Goal: Task Accomplishment & Management: Manage account settings

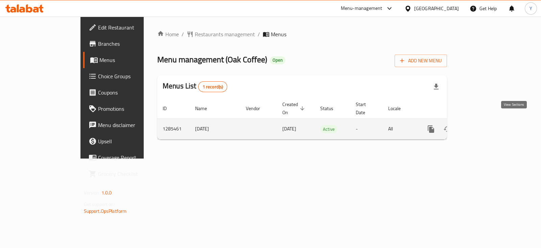
click at [484, 125] on icon "enhanced table" at bounding box center [480, 129] width 8 height 8
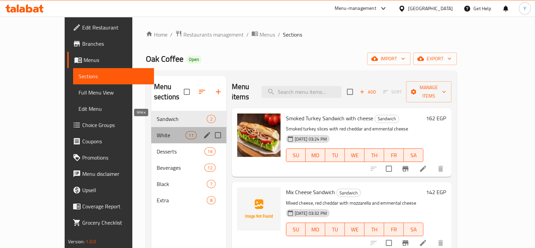
click at [157, 131] on span "White" at bounding box center [171, 135] width 29 height 8
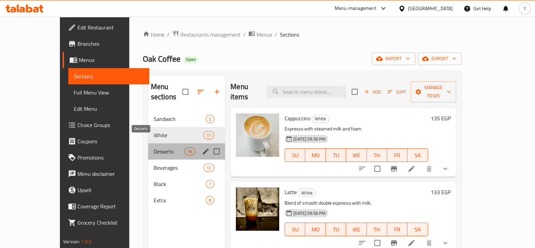
click at [154, 147] on span "Desserts" at bounding box center [169, 151] width 31 height 8
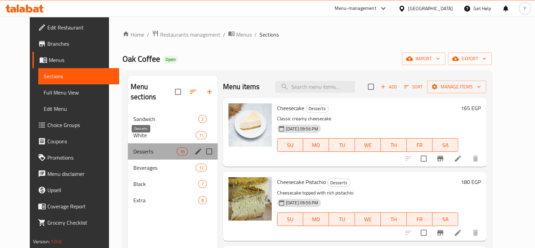
click at [133, 147] on span "Desserts" at bounding box center [155, 151] width 44 height 8
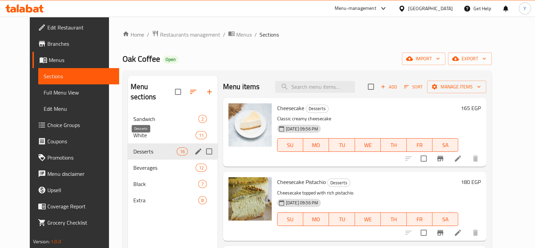
click at [133, 147] on span "Desserts" at bounding box center [155, 151] width 44 height 8
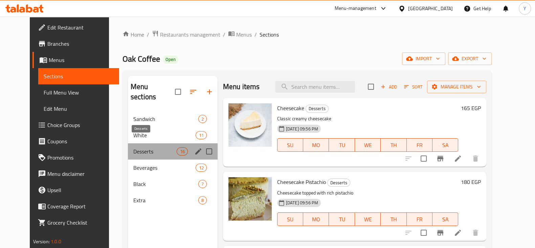
click at [133, 147] on span "Desserts" at bounding box center [155, 151] width 44 height 8
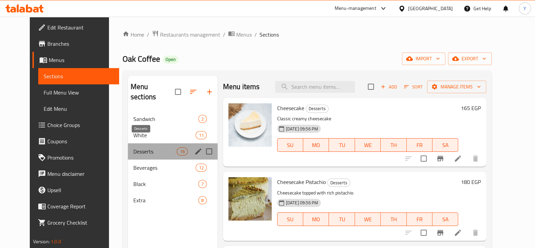
click at [133, 147] on span "Desserts" at bounding box center [155, 151] width 44 height 8
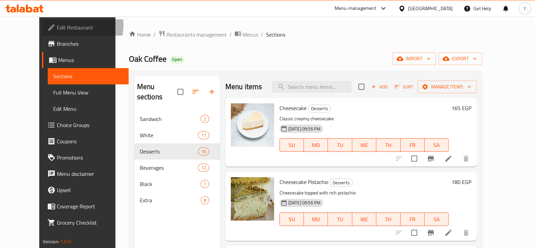
click at [57, 25] on span "Edit Restaurant" at bounding box center [90, 27] width 66 height 8
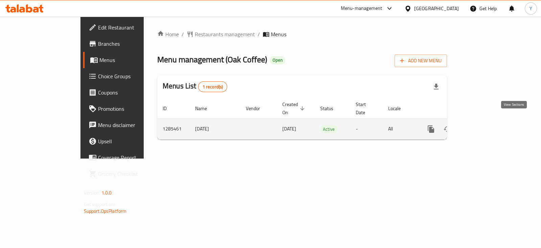
click at [484, 125] on icon "enhanced table" at bounding box center [480, 129] width 8 height 8
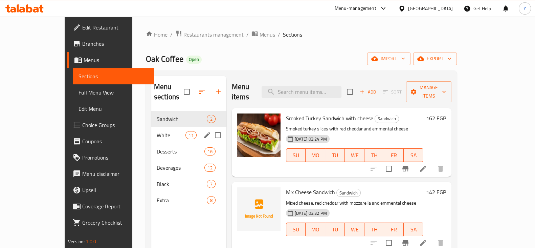
click at [151, 127] on div "White 11" at bounding box center [188, 135] width 75 height 16
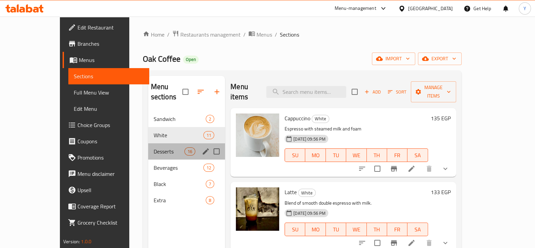
click at [148, 143] on div "Desserts 16" at bounding box center [186, 151] width 77 height 16
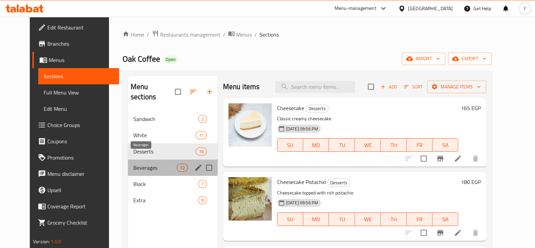
click at [149, 163] on span "Beverages" at bounding box center [155, 167] width 44 height 8
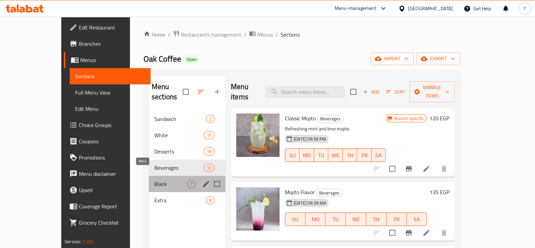
click at [154, 180] on span "Black" at bounding box center [170, 184] width 33 height 8
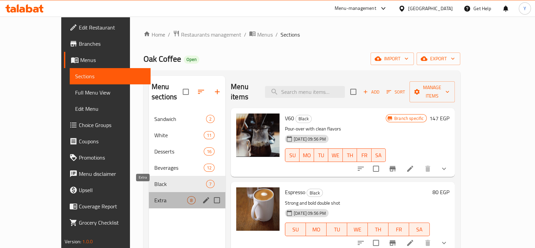
click at [154, 196] on span "Extra" at bounding box center [170, 200] width 33 height 8
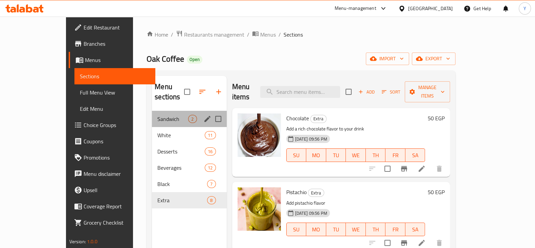
click at [152, 113] on div "Sandwich 2" at bounding box center [189, 119] width 74 height 16
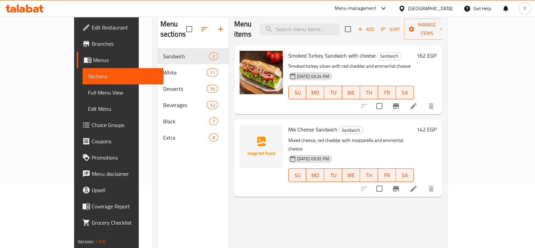
scroll to position [42, 0]
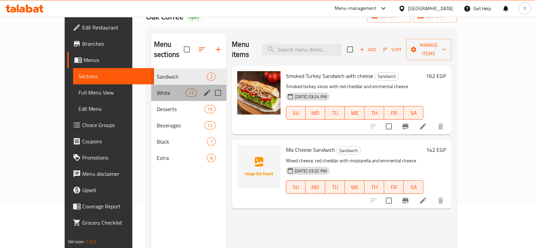
click at [151, 87] on div "White 11" at bounding box center [188, 93] width 75 height 16
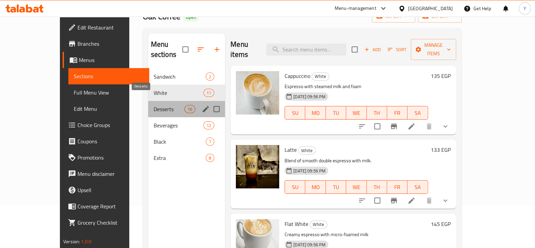
click at [154, 105] on span "Desserts" at bounding box center [169, 109] width 31 height 8
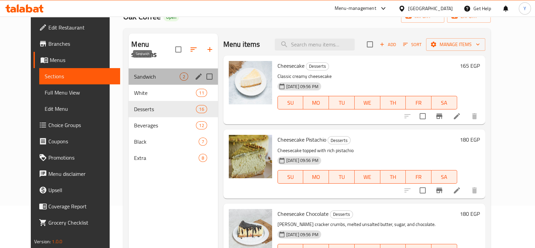
click at [144, 72] on span "Sandwich" at bounding box center [156, 76] width 45 height 8
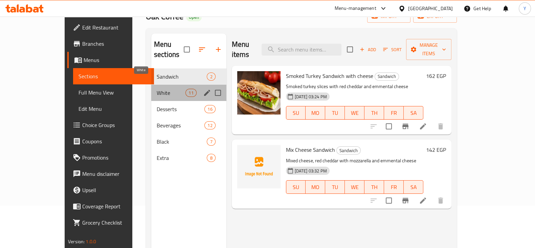
click at [164, 89] on span "White" at bounding box center [171, 93] width 29 height 8
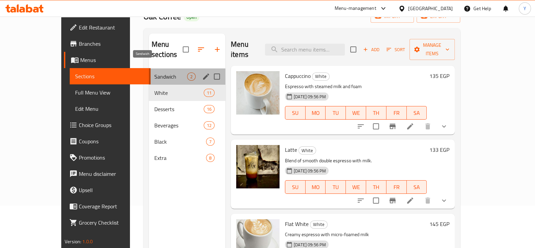
click at [160, 72] on span "Sandwich" at bounding box center [170, 76] width 33 height 8
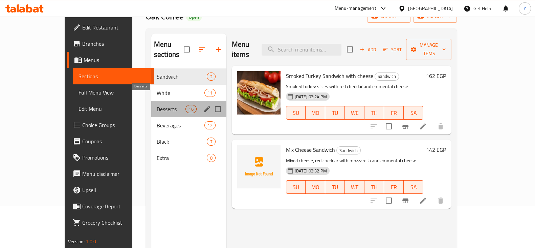
click at [157, 105] on span "Desserts" at bounding box center [171, 109] width 29 height 8
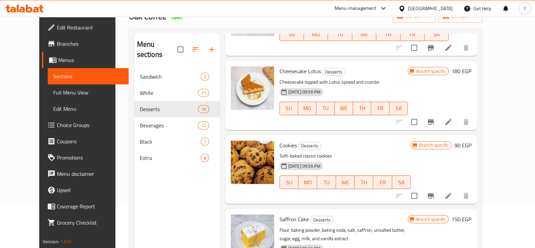
scroll to position [232, 0]
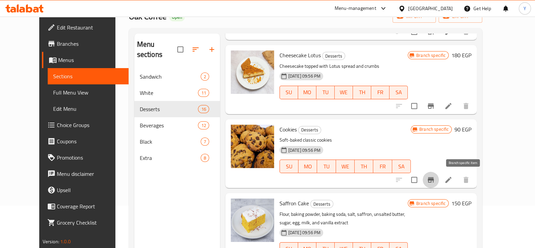
click at [435, 178] on icon "Branch-specific-item" at bounding box center [430, 179] width 8 height 8
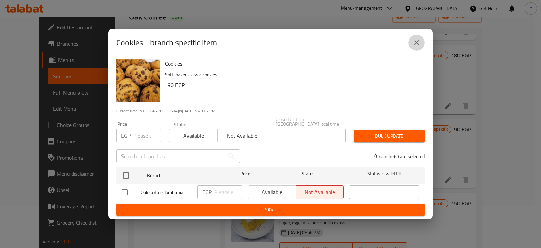
click at [419, 44] on icon "close" at bounding box center [417, 43] width 8 height 8
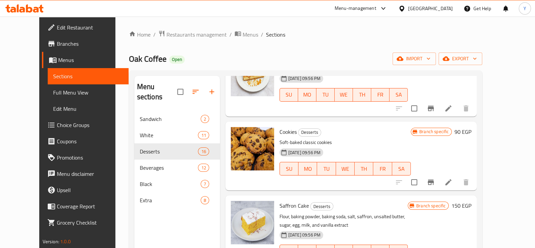
scroll to position [228, 0]
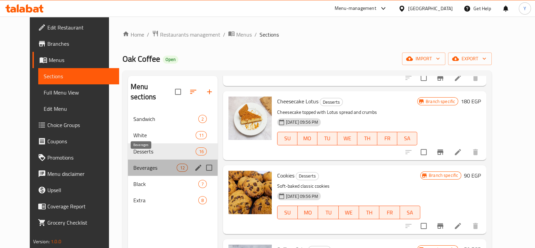
click at [133, 163] on span "Beverages" at bounding box center [155, 167] width 44 height 8
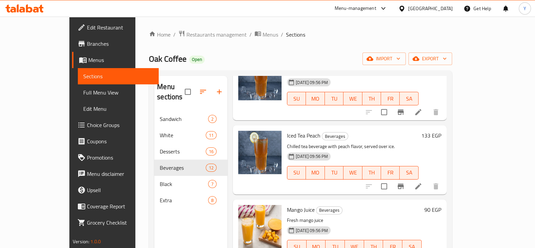
scroll to position [95, 0]
